Goal: Task Accomplishment & Management: Use online tool/utility

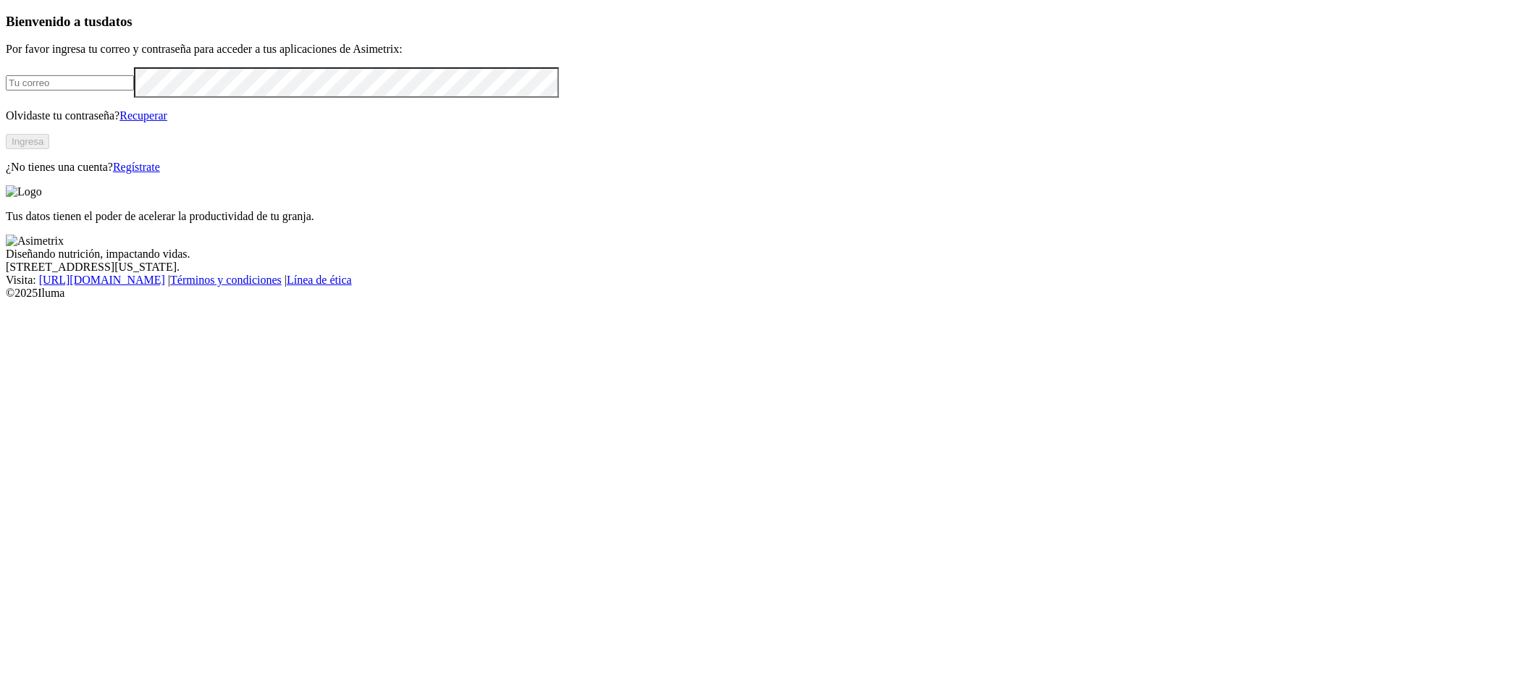
type input "[EMAIL_ADDRESS][PERSON_NAME][DOMAIN_NAME]"
click at [49, 149] on button "Ingresa" at bounding box center [27, 141] width 43 height 15
